Goal: Task Accomplishment & Management: Manage account settings

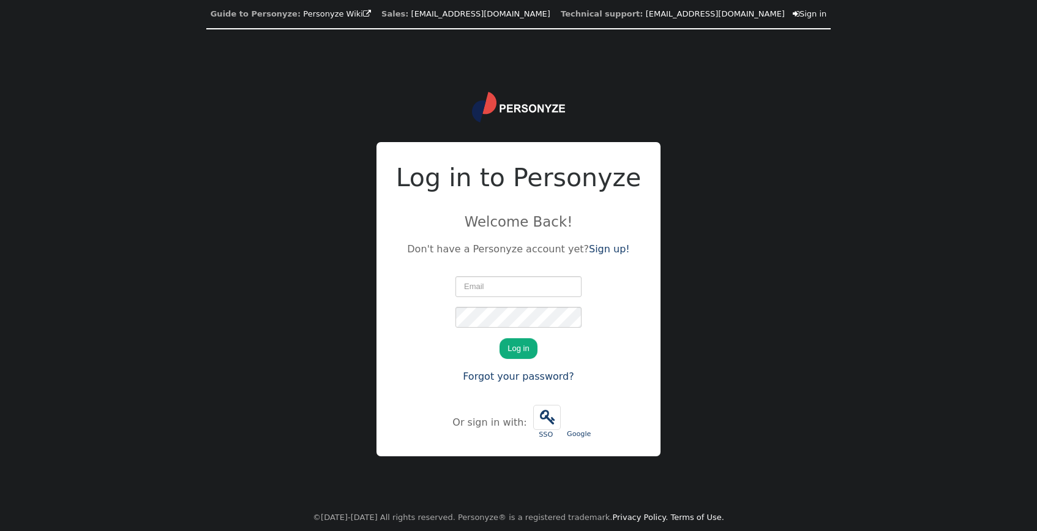
type input "[PERSON_NAME][EMAIL_ADDRESS][PERSON_NAME][DOMAIN_NAME]"
click at [531, 347] on button "Log in" at bounding box center [518, 348] width 37 height 21
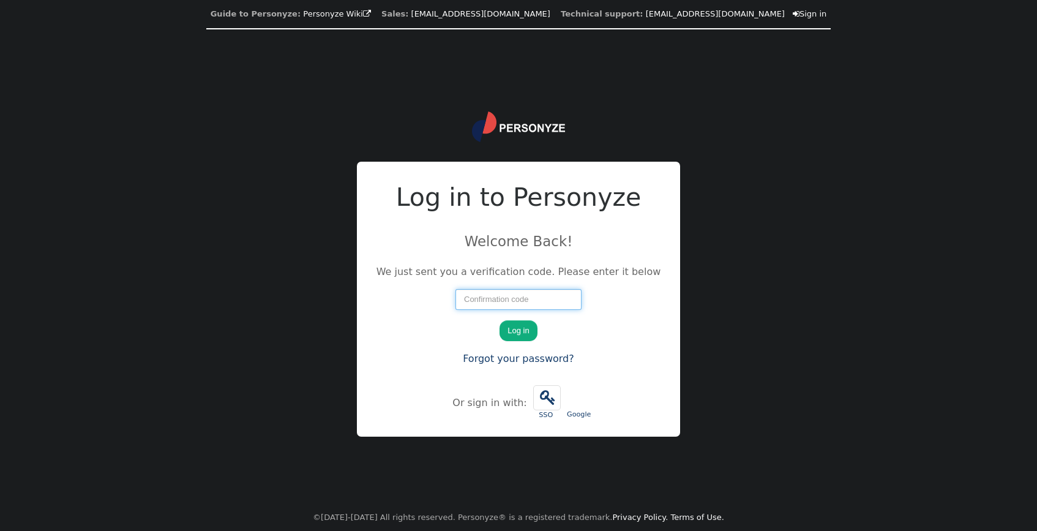
click at [536, 295] on input "number" at bounding box center [519, 299] width 126 height 21
paste input "25514"
type input "25514"
click at [528, 328] on button "Log in" at bounding box center [518, 330] width 37 height 21
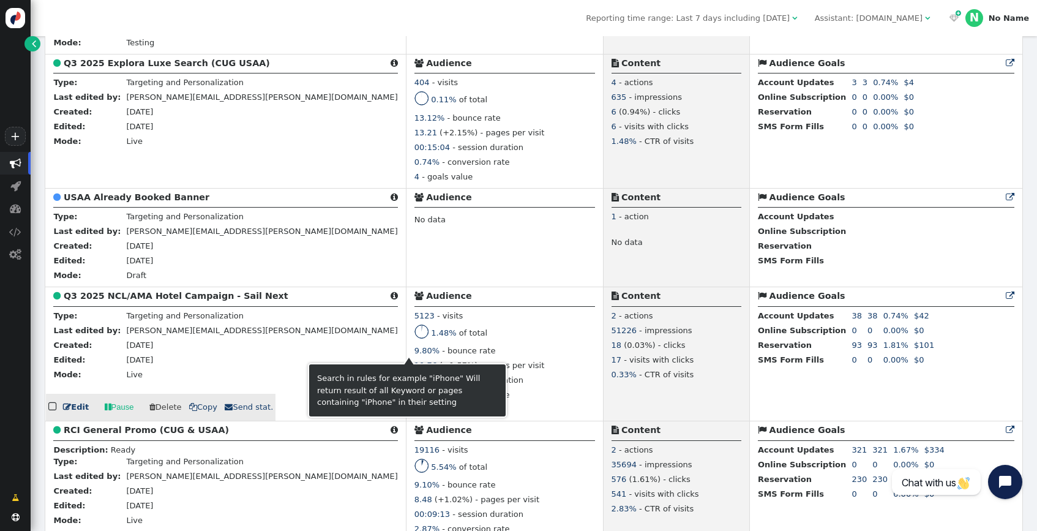
scroll to position [1211, 0]
